Goal: Task Accomplishment & Management: Use online tool/utility

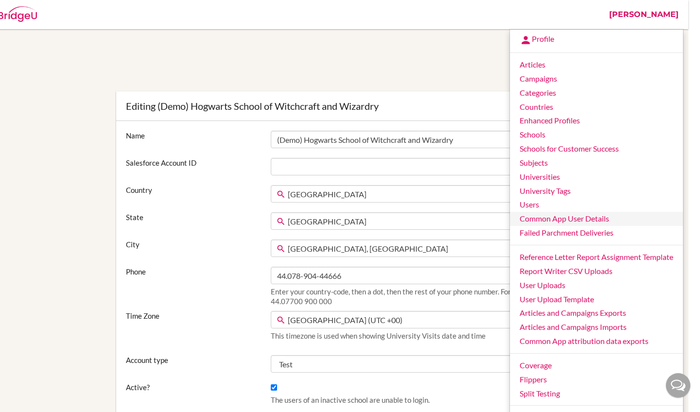
scroll to position [0, 12]
click at [563, 213] on link "Common App User Details" at bounding box center [596, 219] width 173 height 14
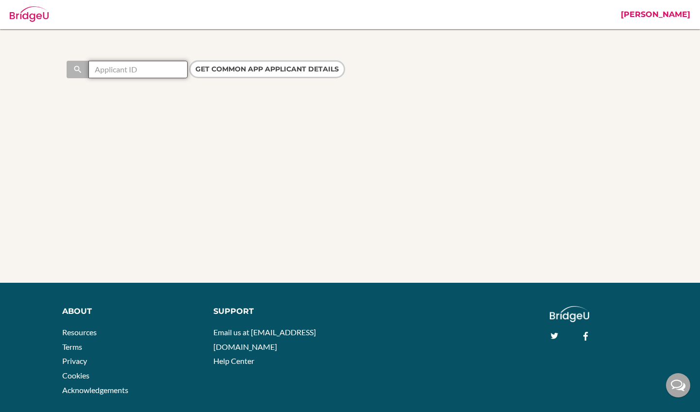
click at [116, 69] on input "text" at bounding box center [137, 69] width 99 height 17
click at [166, 71] on input "text" at bounding box center [137, 69] width 99 height 17
paste input "30505619"
type input "30505619"
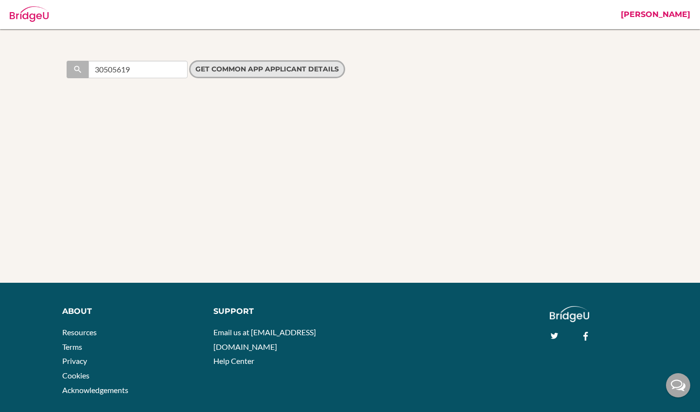
click at [226, 69] on input "Get Common App applicant details" at bounding box center [267, 69] width 156 height 18
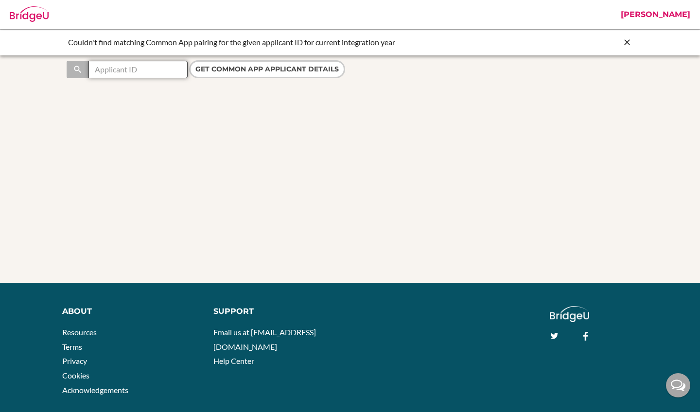
click at [150, 70] on input "text" at bounding box center [137, 69] width 99 height 17
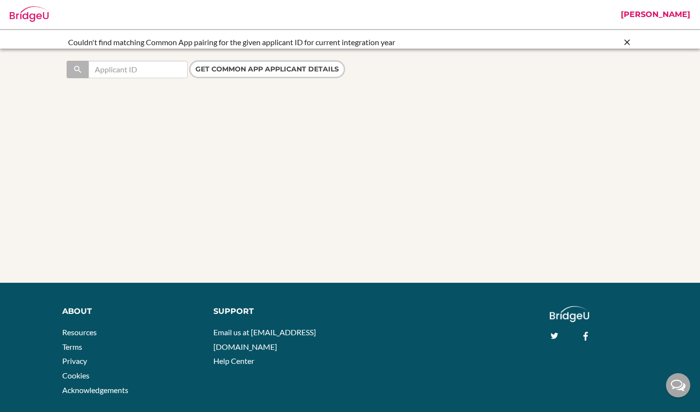
drag, startPoint x: 0, startPoint y: 0, endPoint x: 679, endPoint y: 14, distance: 679.3
click at [679, 14] on link "[PERSON_NAME]" at bounding box center [655, 14] width 79 height 29
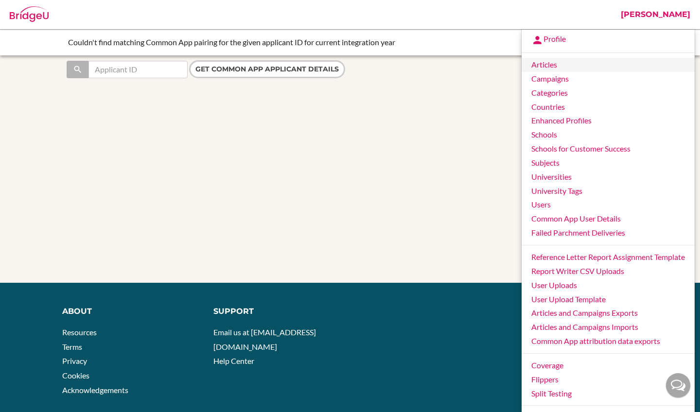
click at [565, 61] on link "Articles" at bounding box center [607, 65] width 173 height 14
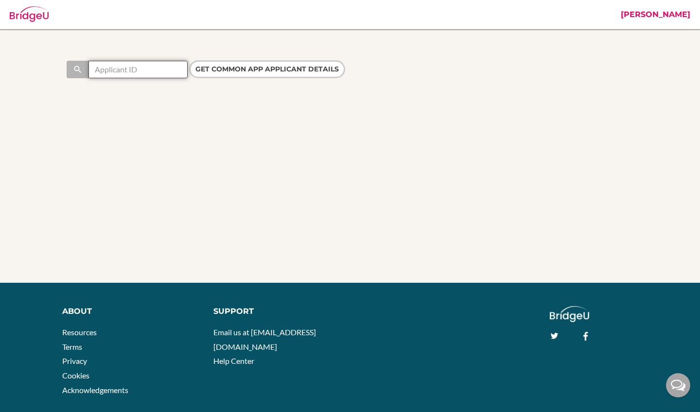
click at [149, 74] on input "text" at bounding box center [137, 69] width 99 height 17
paste input "30505619"
type input "30505619"
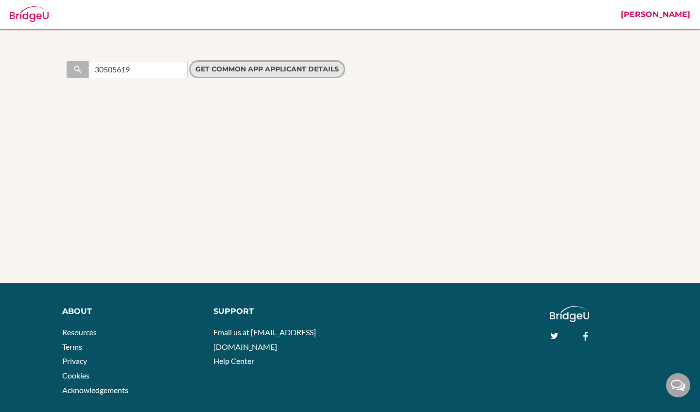
click at [230, 70] on input "Get Common App applicant details" at bounding box center [267, 69] width 156 height 18
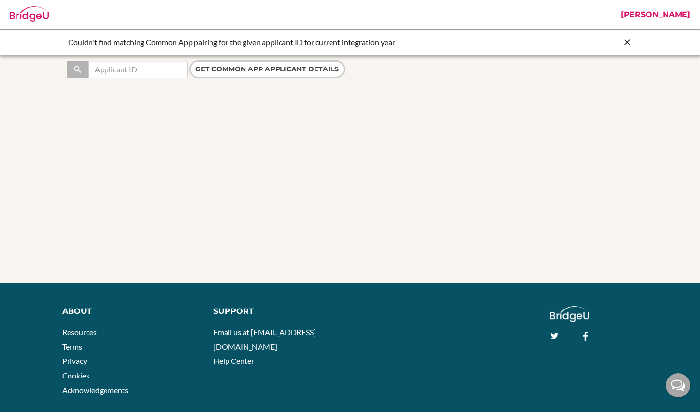
click at [628, 40] on icon at bounding box center [627, 42] width 10 height 10
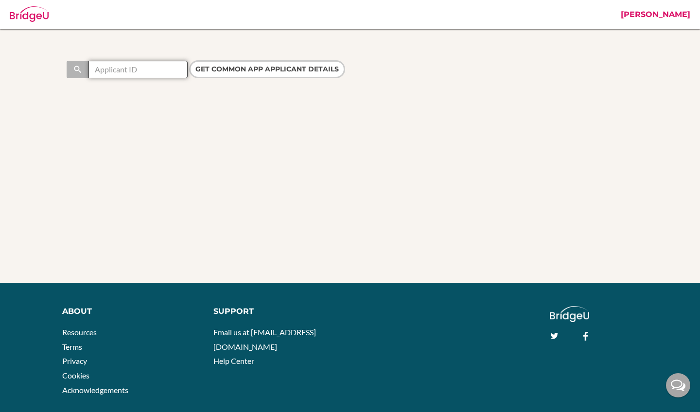
click at [153, 68] on input "text" at bounding box center [137, 69] width 99 height 17
click at [676, 15] on link "[PERSON_NAME]" at bounding box center [655, 14] width 79 height 29
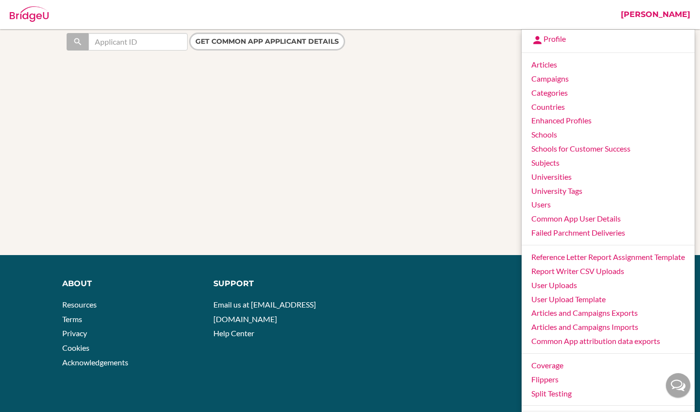
scroll to position [27, 0]
click at [543, 411] on link "Logout" at bounding box center [607, 419] width 173 height 16
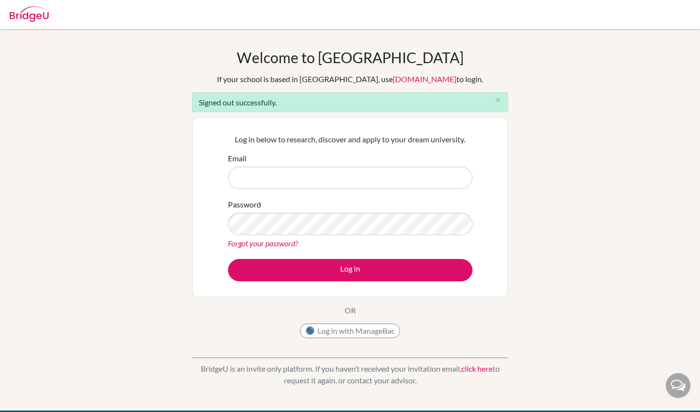
click at [301, 177] on input "Email" at bounding box center [350, 178] width 244 height 22
type input "[PERSON_NAME][EMAIL_ADDRESS][PERSON_NAME][DOMAIN_NAME]"
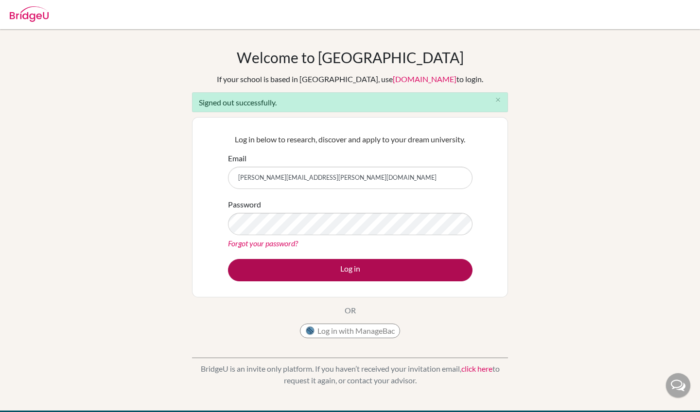
click at [300, 271] on button "Log in" at bounding box center [350, 270] width 244 height 22
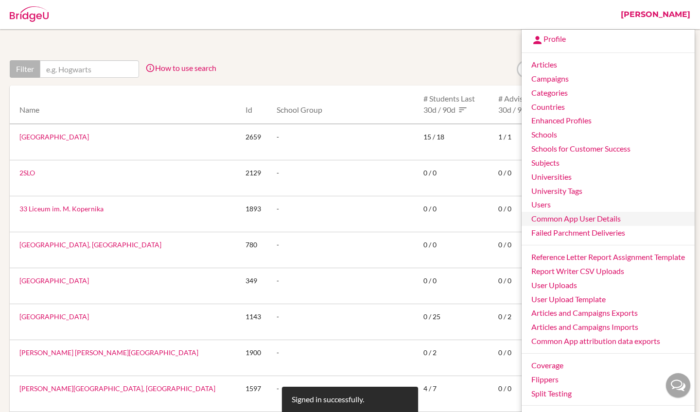
click at [561, 217] on link "Common App User Details" at bounding box center [607, 219] width 173 height 14
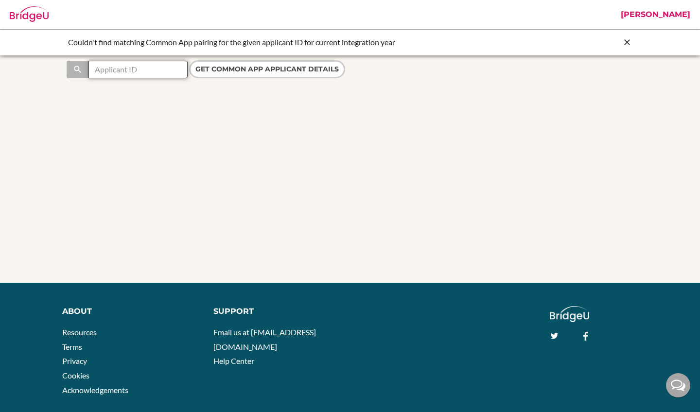
click at [115, 68] on input "text" at bounding box center [137, 69] width 99 height 17
paste input "30505619"
type input "30505619"
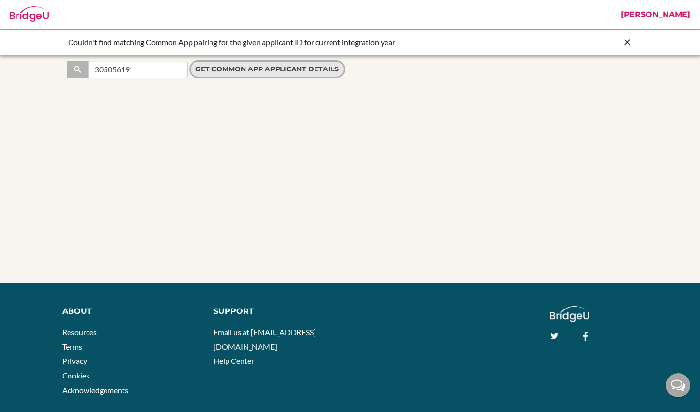
click at [233, 64] on input "Get Common App applicant details" at bounding box center [267, 69] width 156 height 18
click at [626, 44] on icon at bounding box center [627, 42] width 10 height 10
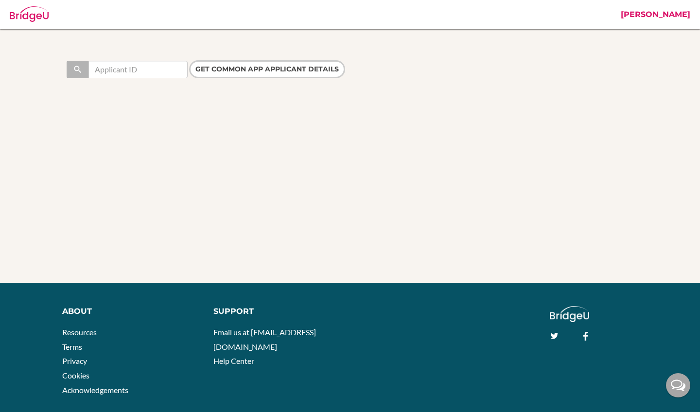
click at [677, 12] on link "[PERSON_NAME]" at bounding box center [655, 14] width 79 height 29
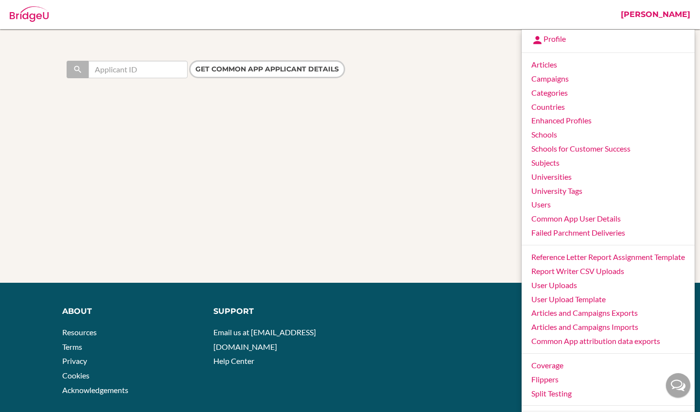
click at [556, 411] on link "Logout" at bounding box center [607, 419] width 173 height 16
